Goal: Communication & Community: Answer question/provide support

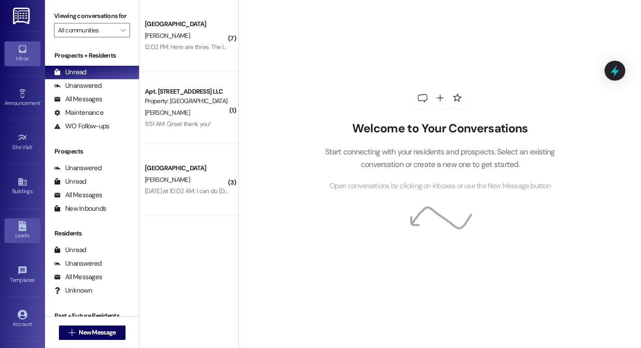
click at [21, 230] on icon at bounding box center [22, 226] width 8 height 10
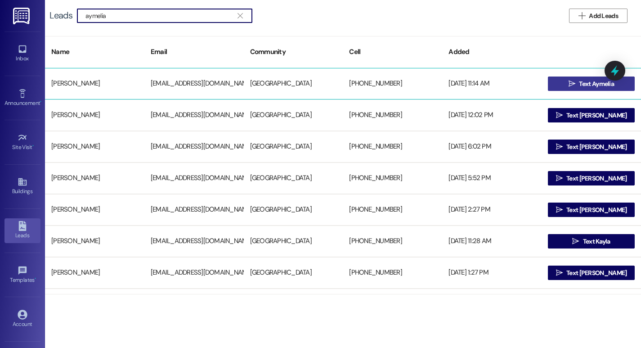
type input "aymelia"
click at [582, 87] on span "Text Aymelia" at bounding box center [596, 83] width 35 height 9
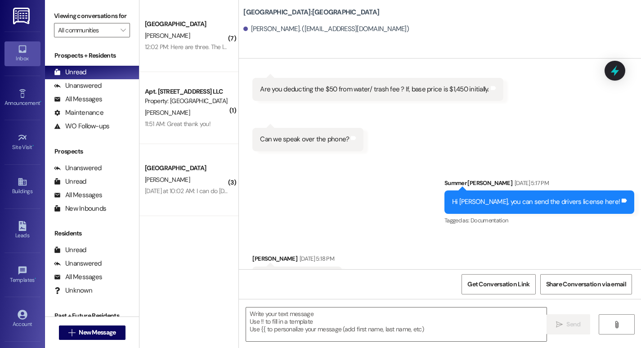
scroll to position [2668, 0]
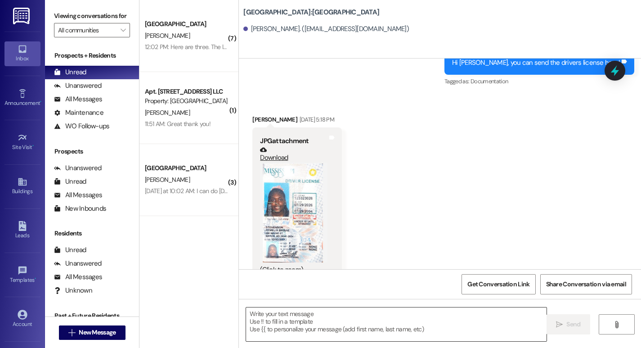
click at [274, 332] on textarea at bounding box center [396, 324] width 300 height 34
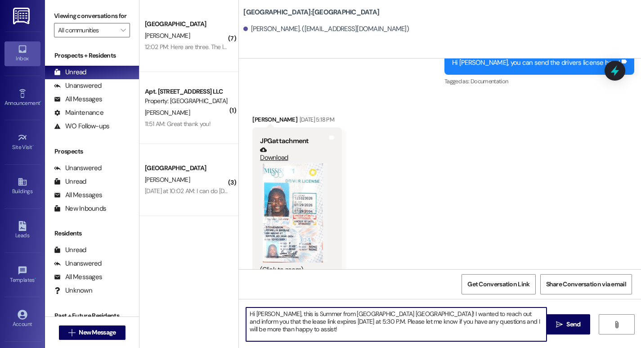
type textarea "Hi Aymelia, this is Summer from Beacon Place Northport! I wanted to reach out a…"
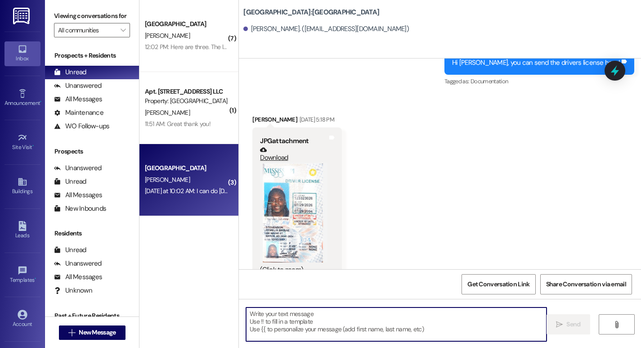
scroll to position [2667, 0]
